Goal: Information Seeking & Learning: Understand process/instructions

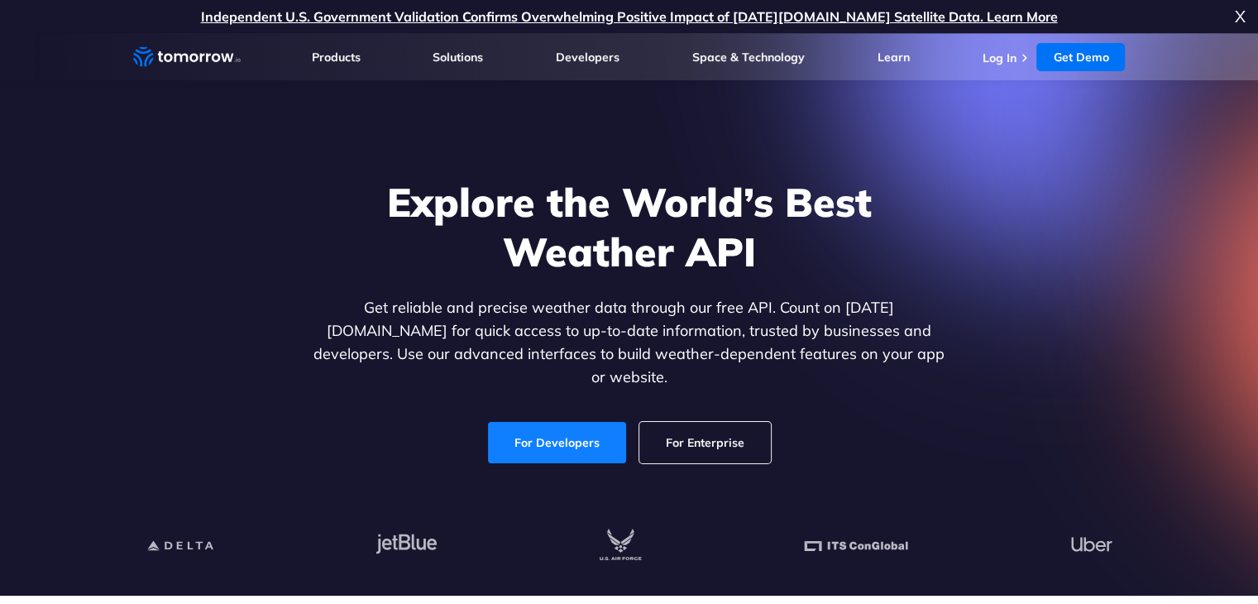
click at [522, 432] on link "For Developers" at bounding box center [557, 442] width 138 height 41
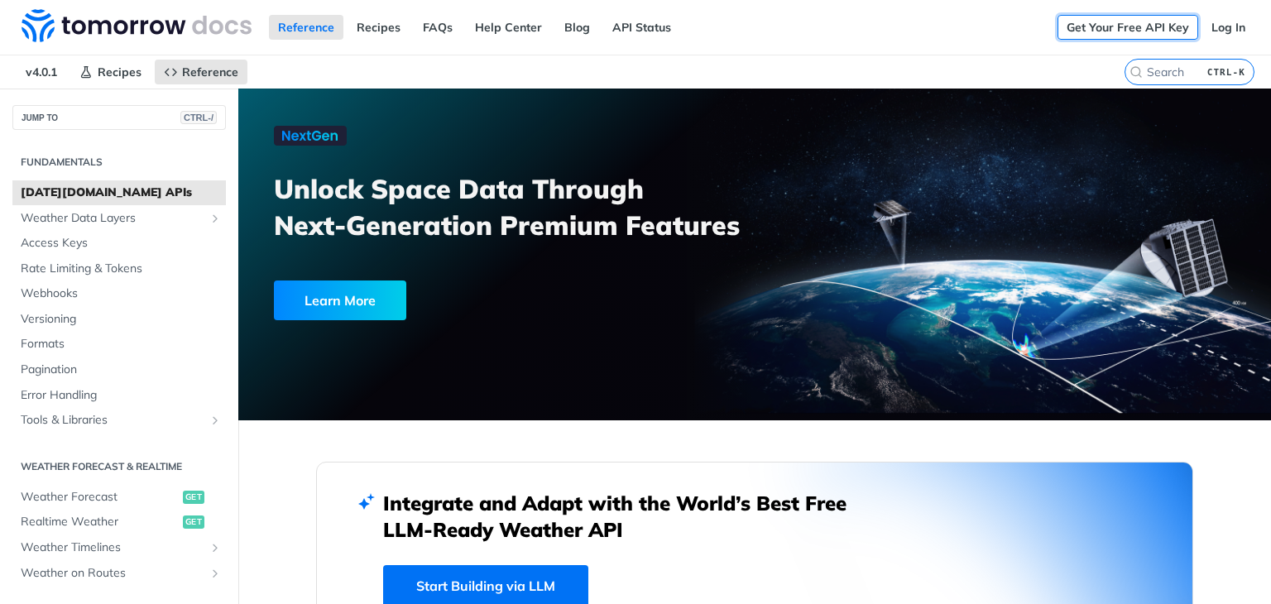
click at [1081, 26] on link "Get Your Free API Key" at bounding box center [1127, 27] width 141 height 25
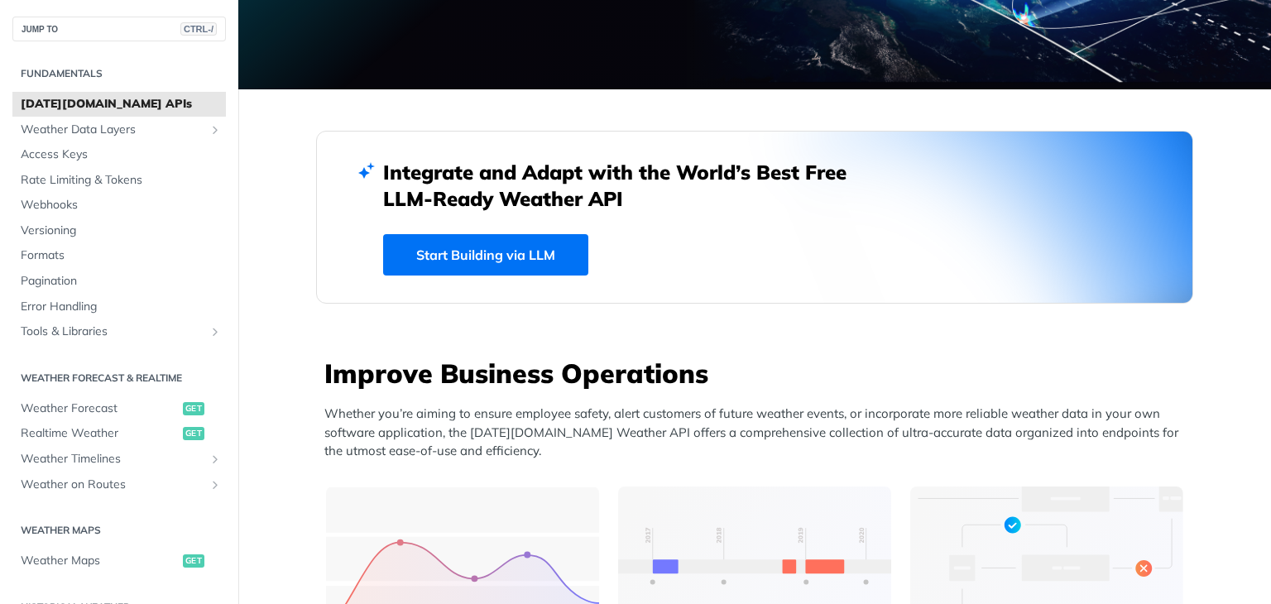
scroll to position [579, 0]
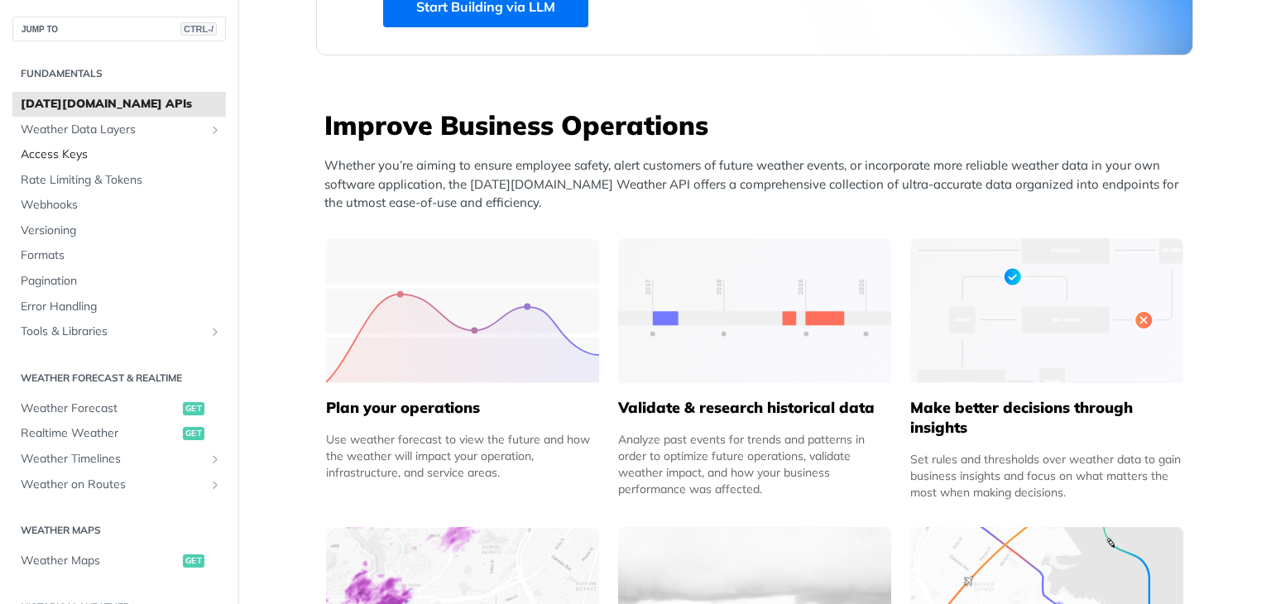
click at [68, 156] on span "Access Keys" at bounding box center [121, 154] width 201 height 17
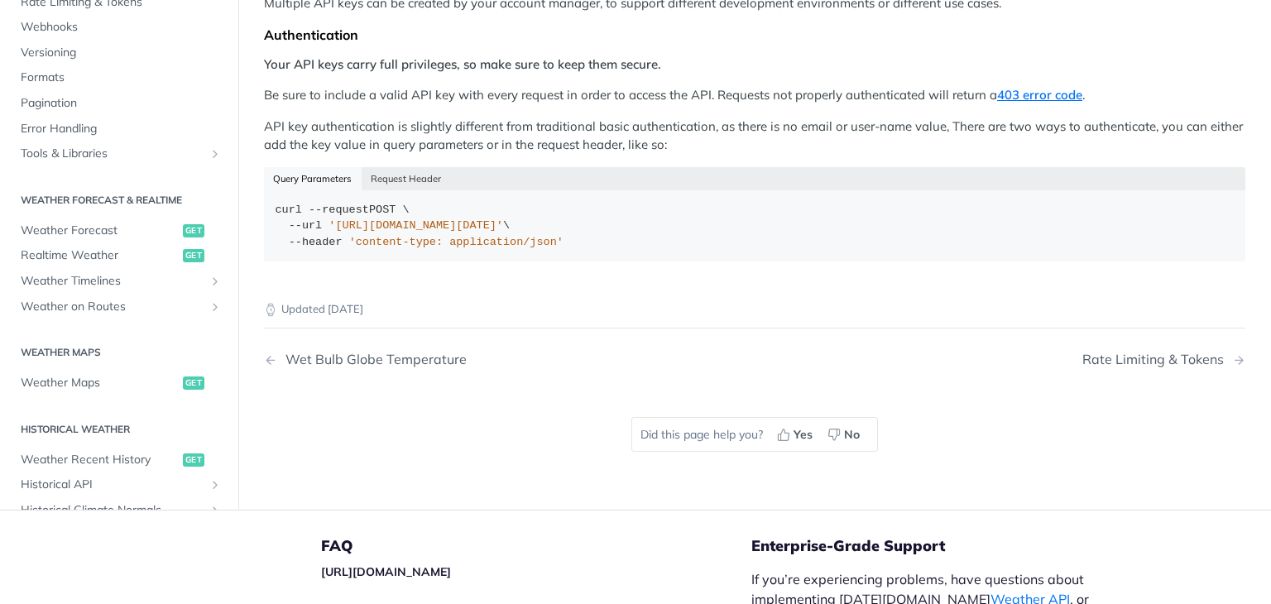
scroll to position [82, 0]
click at [54, 224] on span "Weather Forecast" at bounding box center [100, 232] width 158 height 17
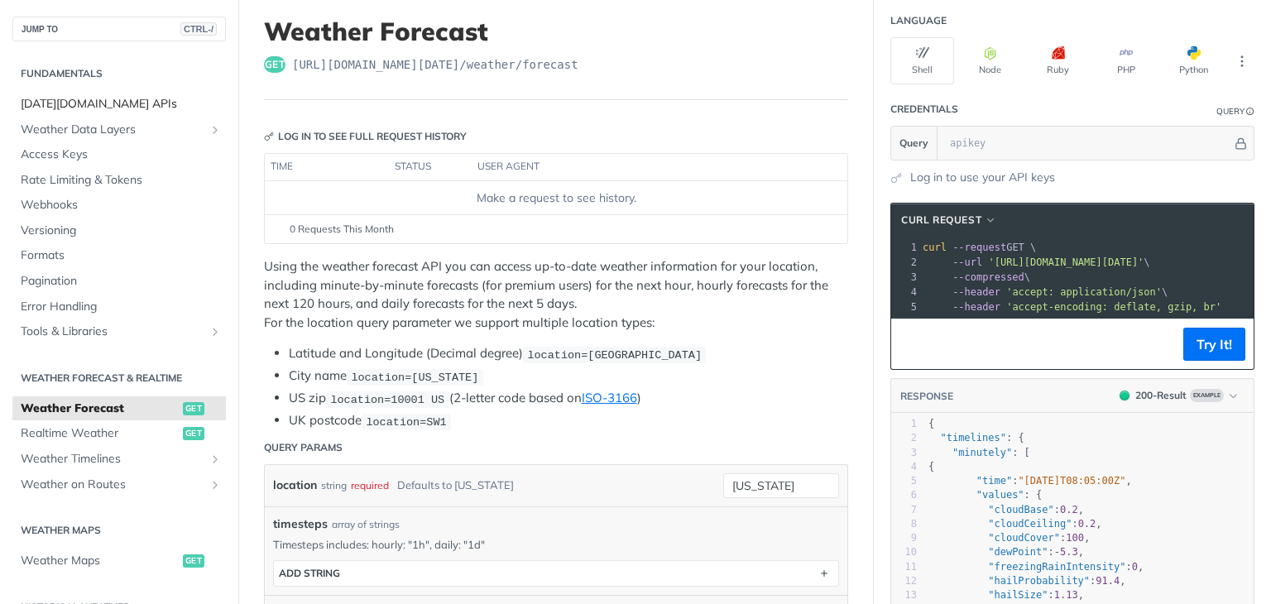
click at [85, 108] on span "[DATE][DOMAIN_NAME] APIs" at bounding box center [121, 104] width 201 height 17
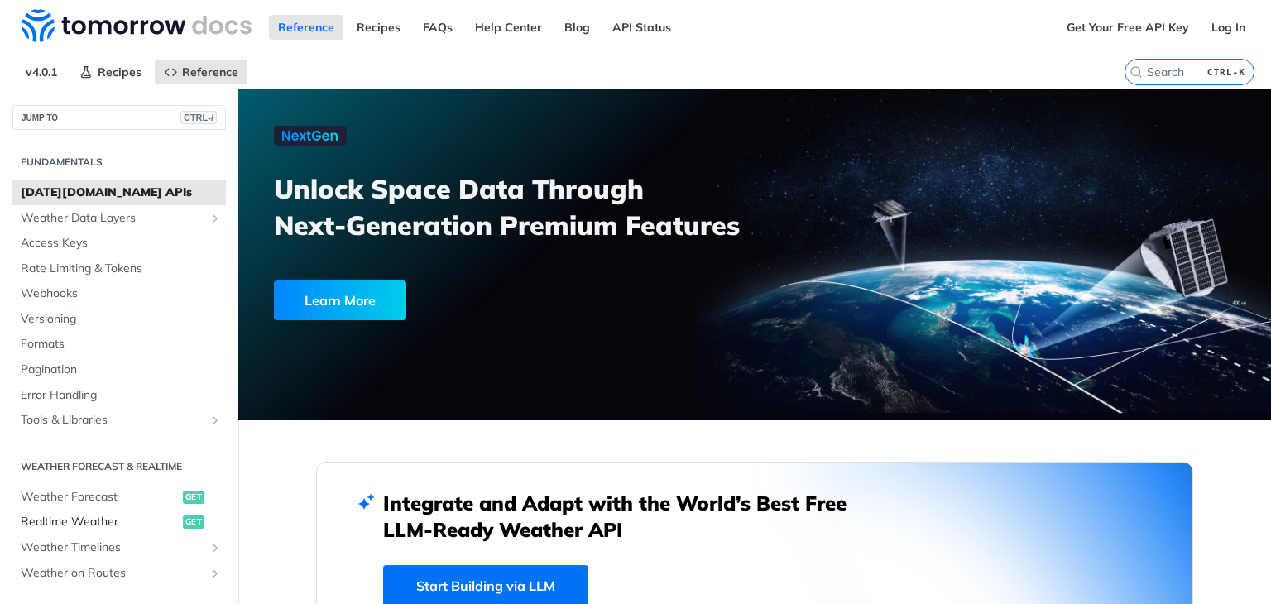
click at [66, 518] on span "Realtime Weather" at bounding box center [100, 522] width 158 height 17
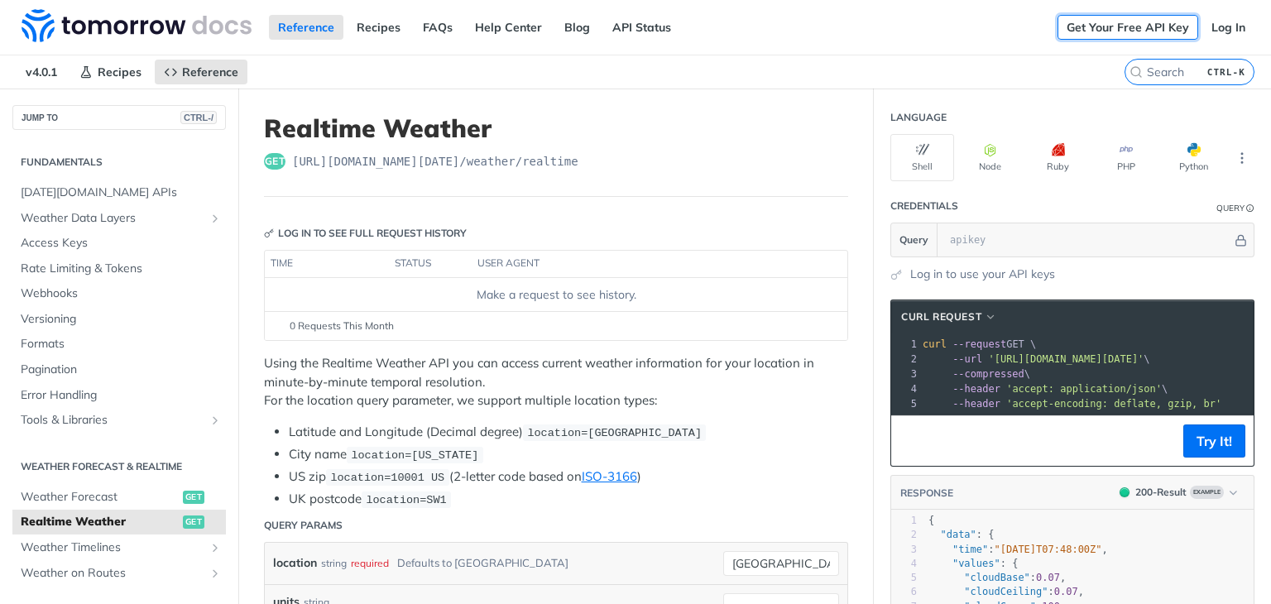
click at [1102, 26] on link "Get Your Free API Key" at bounding box center [1127, 27] width 141 height 25
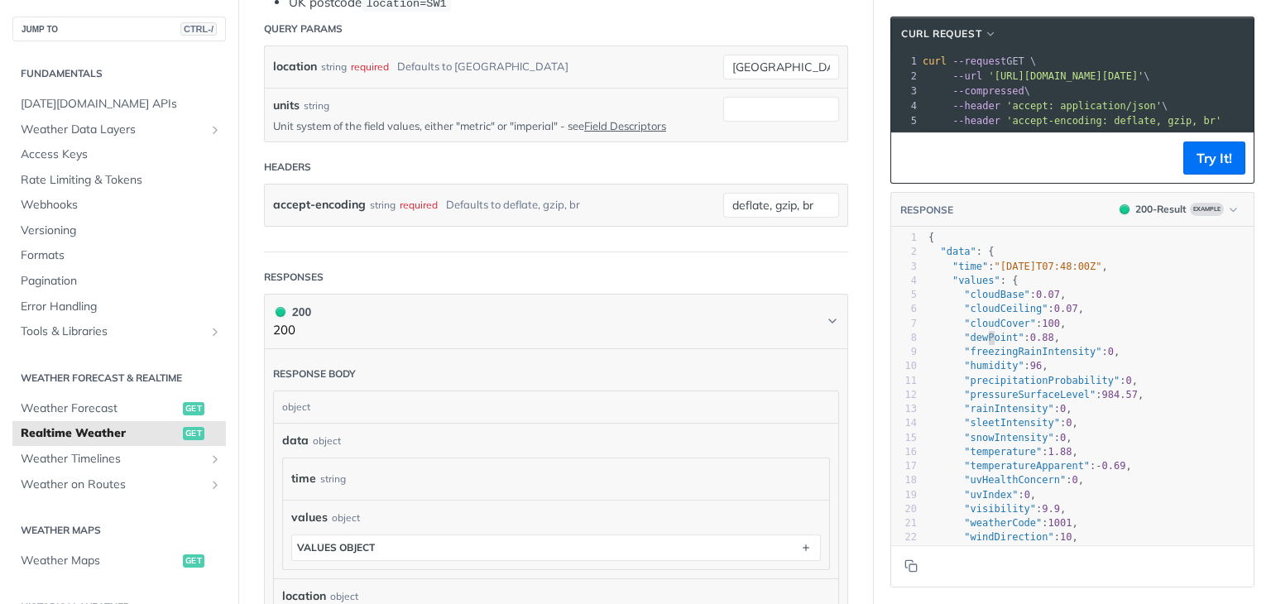
click at [976, 345] on pre ""dewPoint" : 0.88 ," at bounding box center [1119, 338] width 388 height 14
type textarea "dewPoint"
click at [976, 345] on pre ""dewPoint" : 0.88 ," at bounding box center [1119, 338] width 388 height 14
click at [970, 357] on span ""freezingRainIntensity"" at bounding box center [1032, 352] width 137 height 12
type textarea "freezingRainIntensity"
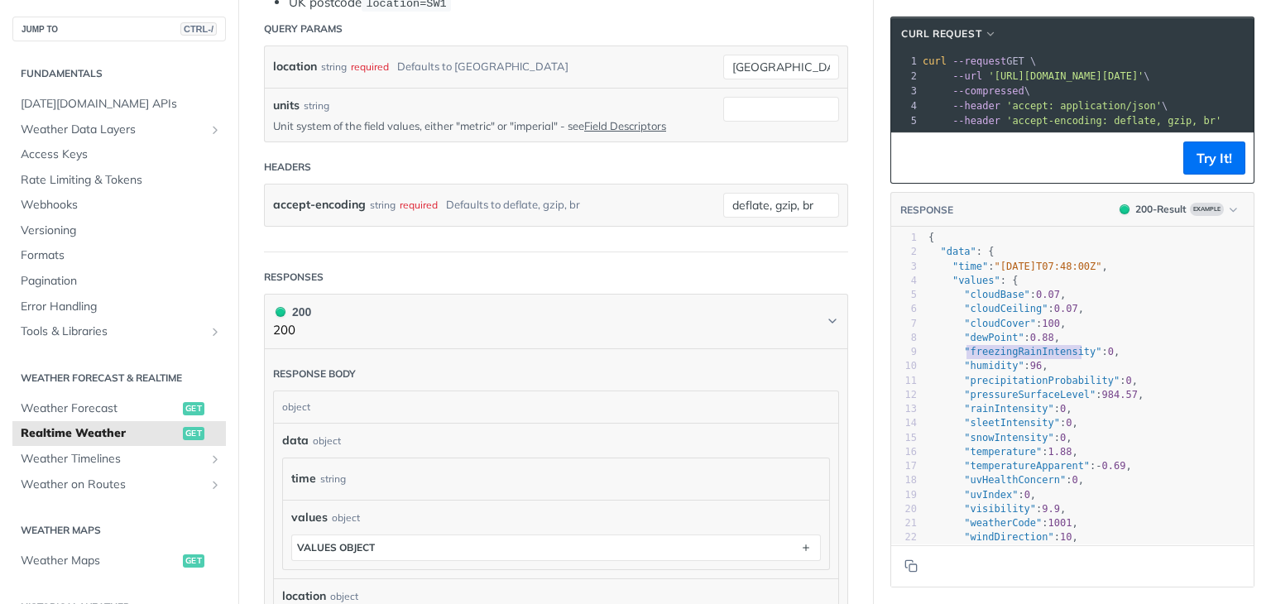
click at [970, 357] on span ""freezingRainIntensity"" at bounding box center [1032, 352] width 137 height 12
click at [969, 371] on span ""humidity"" at bounding box center [994, 366] width 60 height 12
click at [973, 388] on pre ""precipitationProbability" : 0 ," at bounding box center [1119, 381] width 388 height 14
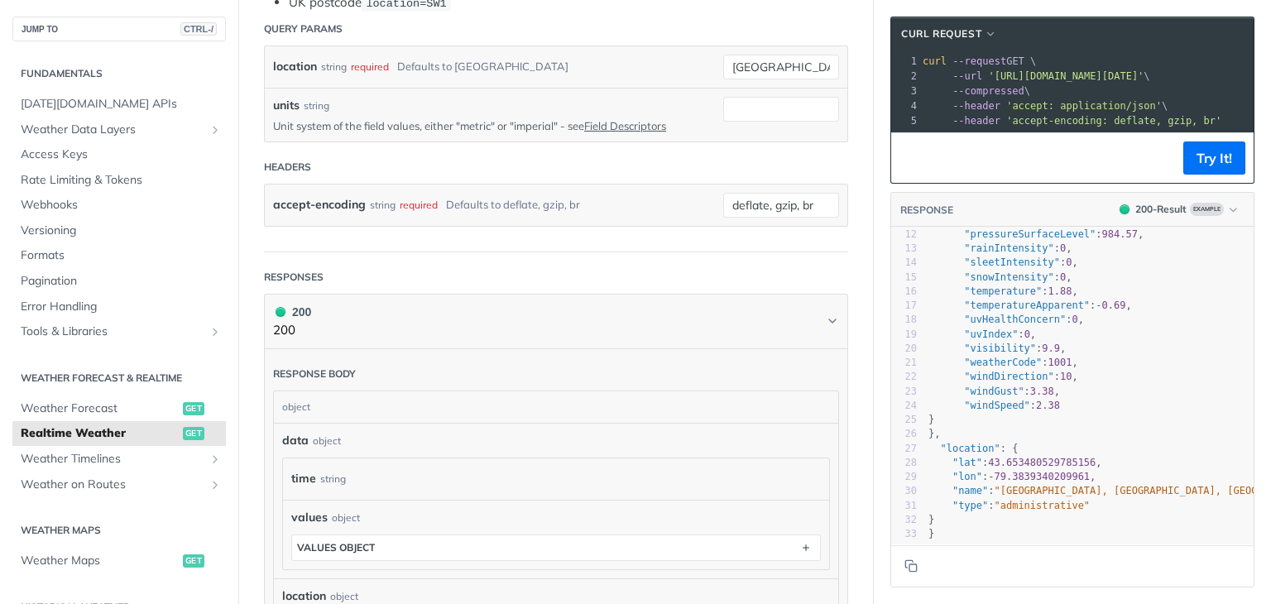
scroll to position [414, 0]
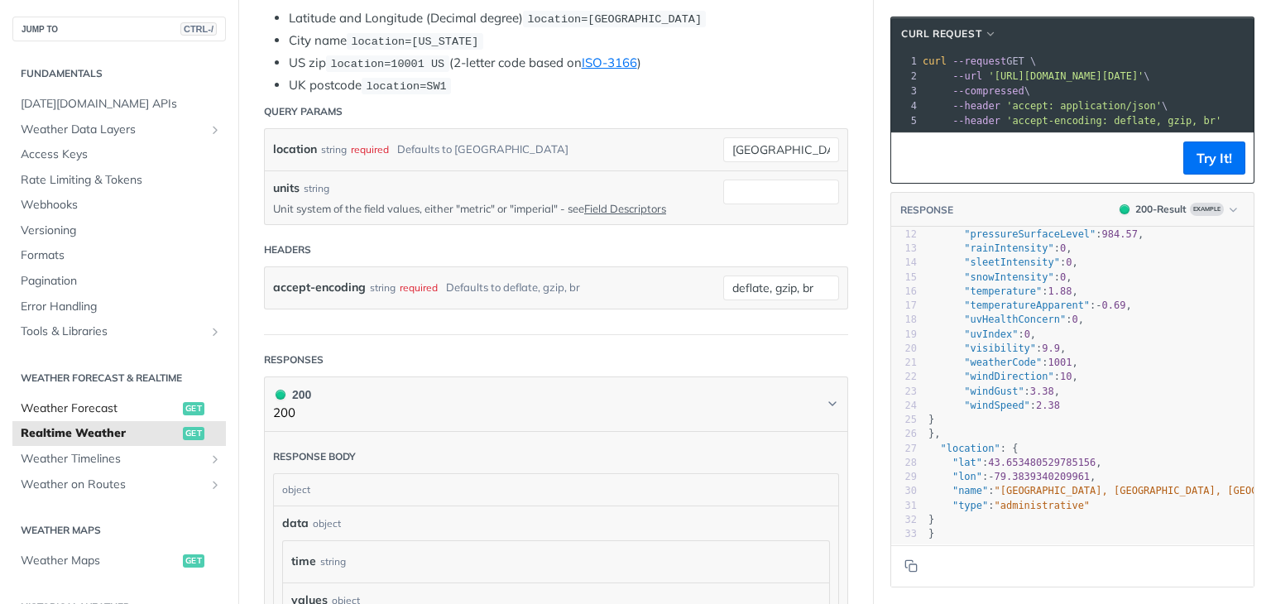
click at [129, 415] on span "Weather Forecast" at bounding box center [100, 408] width 158 height 17
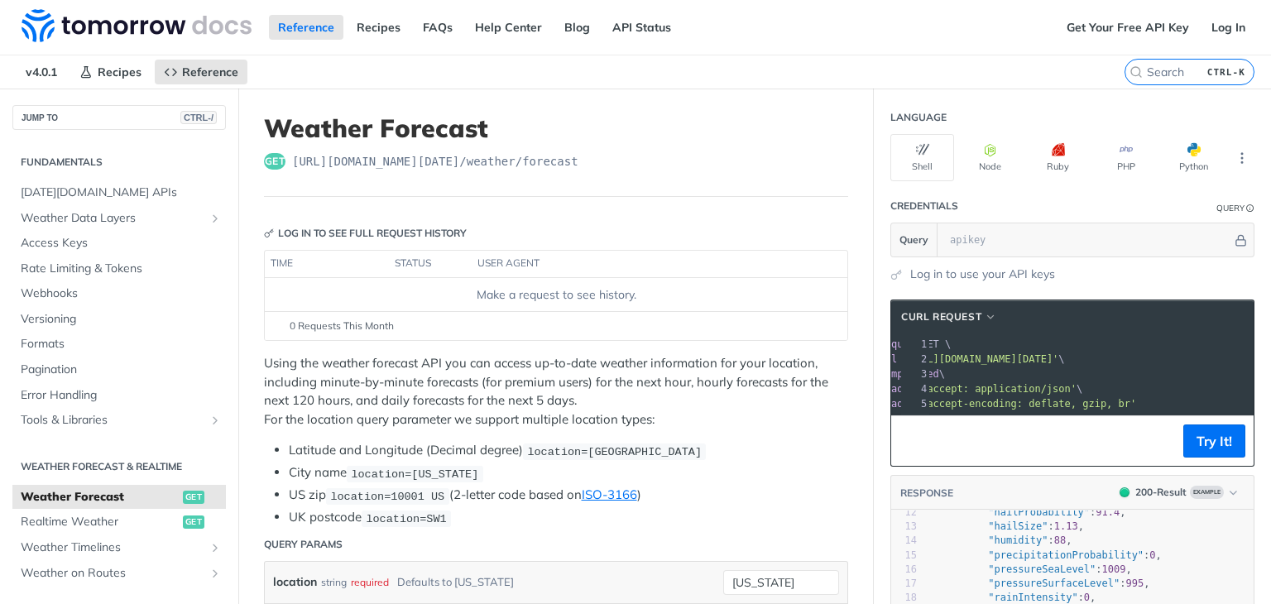
drag, startPoint x: 1089, startPoint y: 411, endPoint x: 1013, endPoint y: 411, distance: 76.1
click at [1013, 414] on div at bounding box center [1039, 414] width 432 height 1
click at [959, 242] on input "text" at bounding box center [1087, 239] width 290 height 33
drag, startPoint x: 959, startPoint y: 241, endPoint x: 942, endPoint y: 240, distance: 17.4
click at [942, 240] on input "text" at bounding box center [1087, 239] width 290 height 33
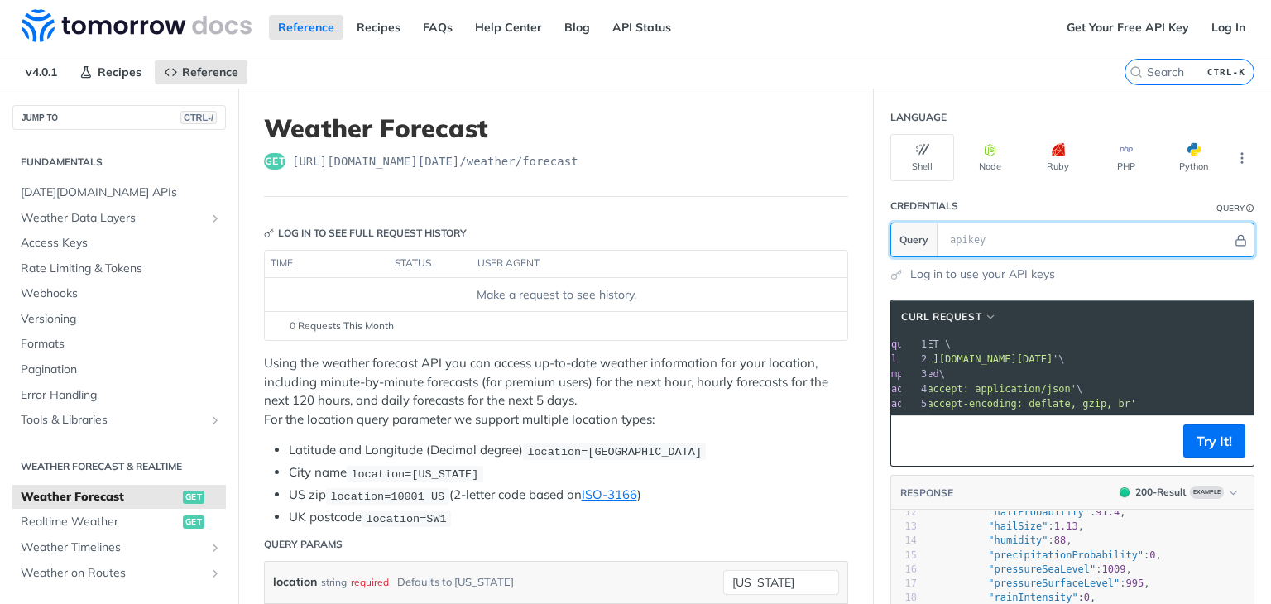
click at [942, 229] on input "text" at bounding box center [1087, 239] width 290 height 33
paste input "ieV3xFKxctxNPru1uDZtA0cD3bKrGtje"
type input "ieV3xFKxctxNPru1uDZtA0cD3bKrGtje"
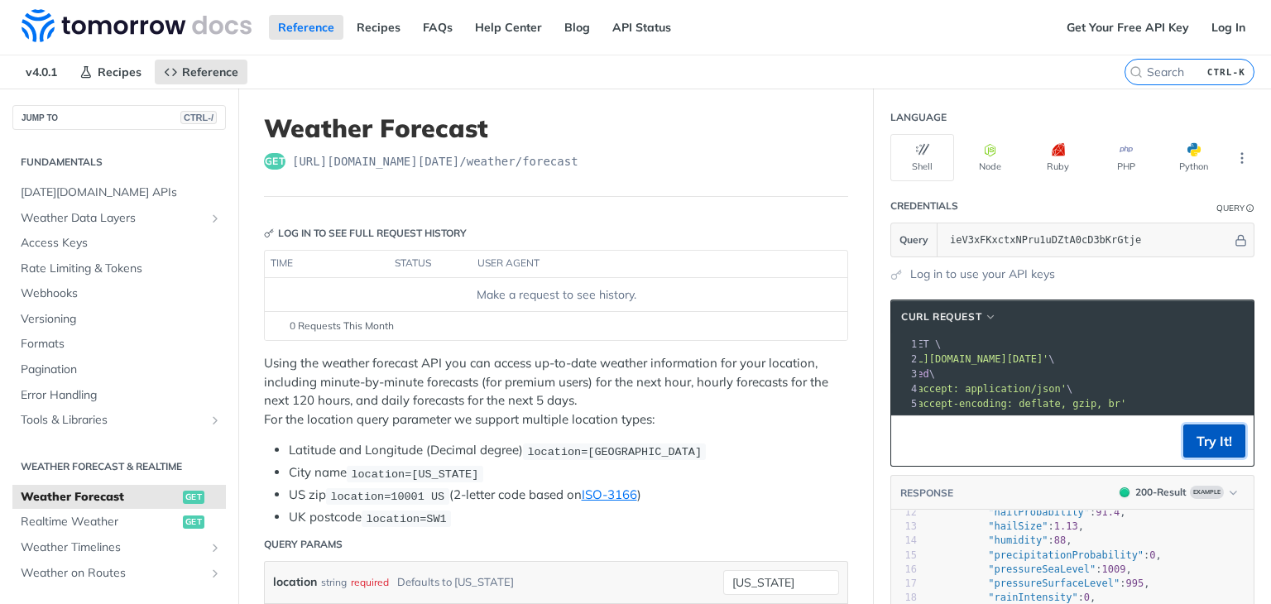
click at [1203, 446] on button "Try It!" at bounding box center [1214, 440] width 62 height 33
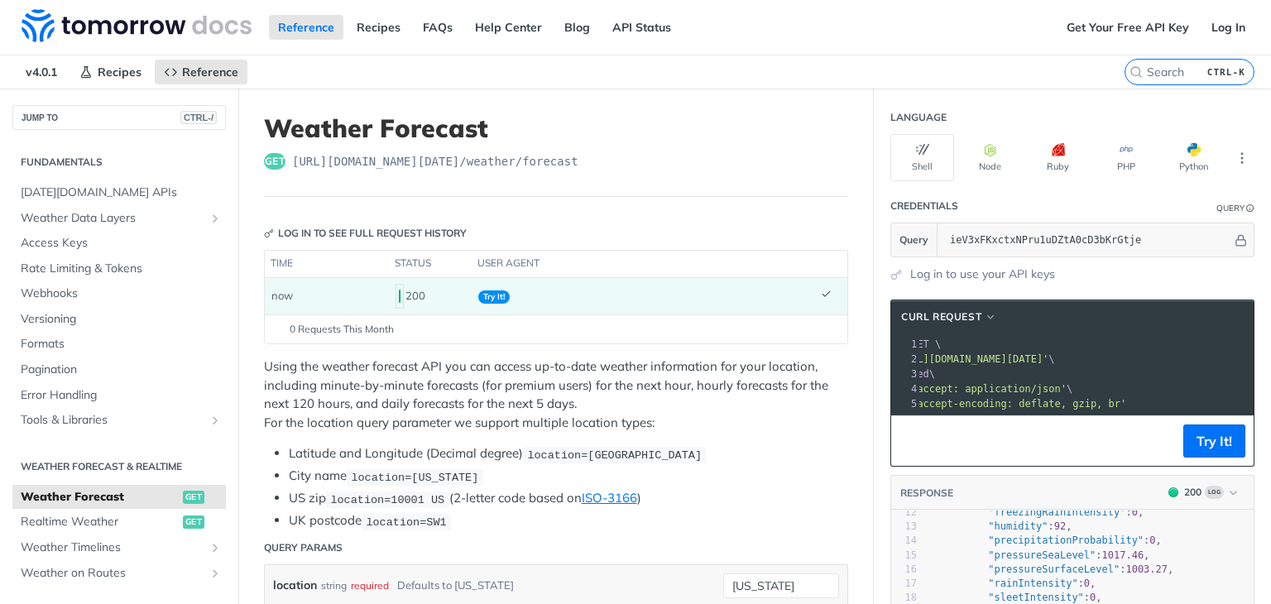
click at [1048, 356] on span "'[URL][DOMAIN_NAME][DATE]'" at bounding box center [971, 359] width 156 height 12
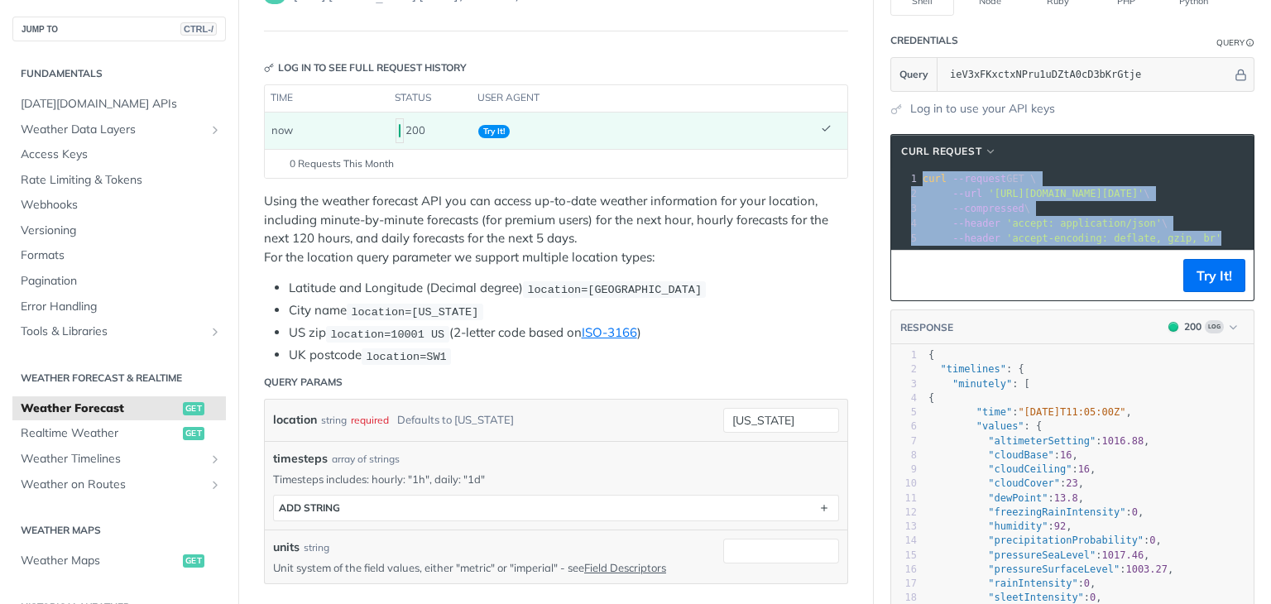
drag, startPoint x: 1109, startPoint y: 236, endPoint x: 877, endPoint y: 152, distance: 246.3
click at [890, 152] on div "cURL Request xxxxxxxxxx 1 curl --request GET \ 2 --url '[URL][DOMAIN_NAME][DATE…" at bounding box center [1072, 217] width 364 height 167
copy div "curl --request GET \ 2 --url '[URL][DOMAIN_NAME][DATE]' \ 3 --compressed \ 4 --…"
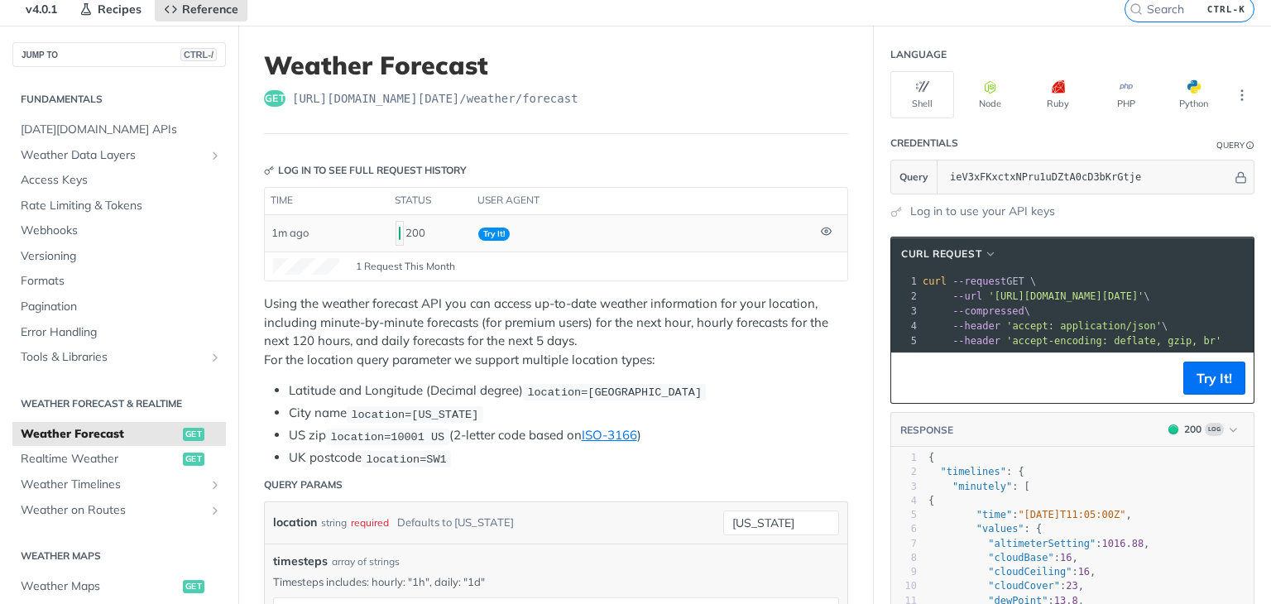
scroll to position [63, 0]
click at [989, 101] on button "Node" at bounding box center [990, 94] width 64 height 47
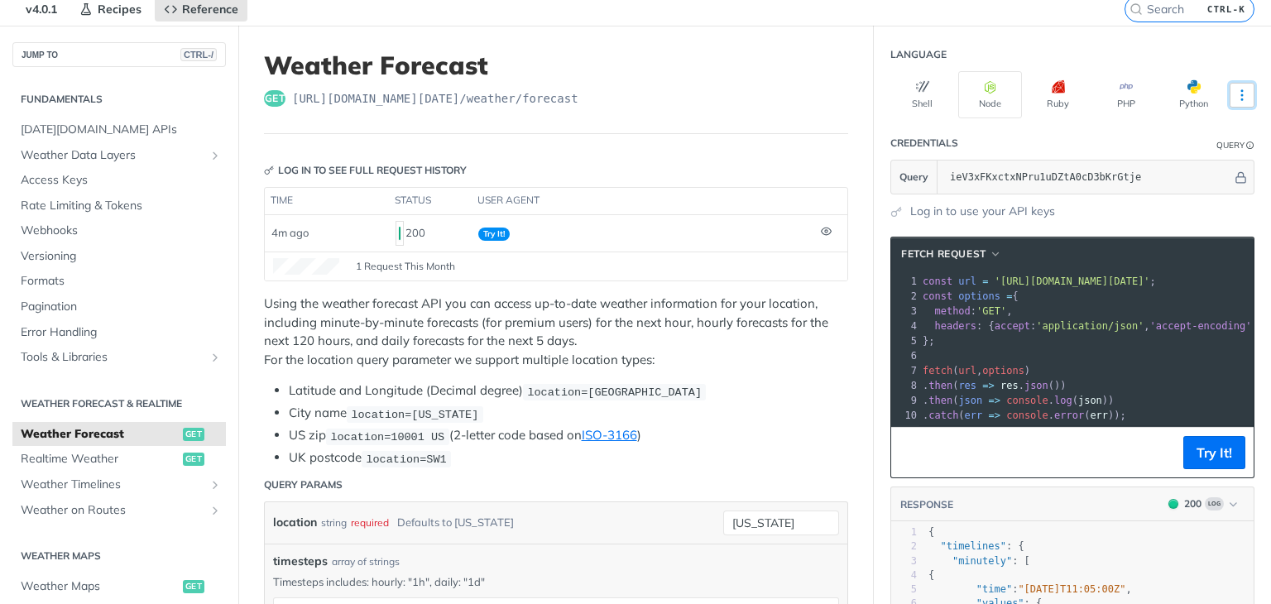
click at [1234, 93] on icon "More ellipsis" at bounding box center [1241, 95] width 15 height 15
click at [903, 78] on button "Shell" at bounding box center [922, 94] width 64 height 47
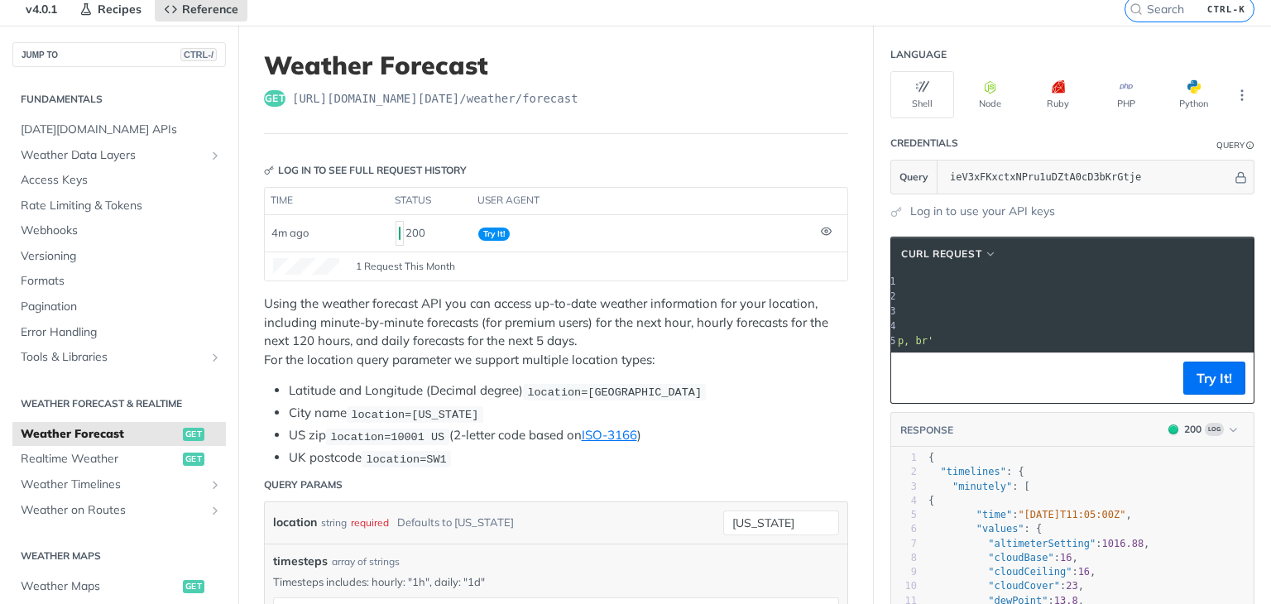
scroll to position [0, 314]
drag, startPoint x: 976, startPoint y: 295, endPoint x: 1223, endPoint y: 297, distance: 246.6
click at [840, 297] on span "'[URL][DOMAIN_NAME][DATE]'" at bounding box center [762, 296] width 156 height 12
copy span "[URL][DOMAIN_NAME][DATE]"
